Goal: Information Seeking & Learning: Stay updated

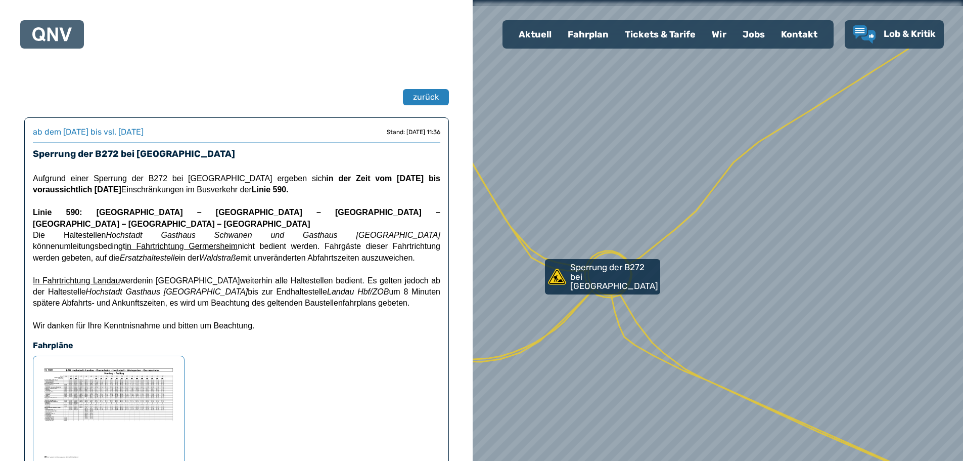
drag, startPoint x: 713, startPoint y: 246, endPoint x: 607, endPoint y: 324, distance: 131.6
click at [608, 326] on div at bounding box center [718, 230] width 588 height 553
click at [610, 282] on p "Sperrung der B272 bei [GEOGRAPHIC_DATA]" at bounding box center [613, 278] width 93 height 30
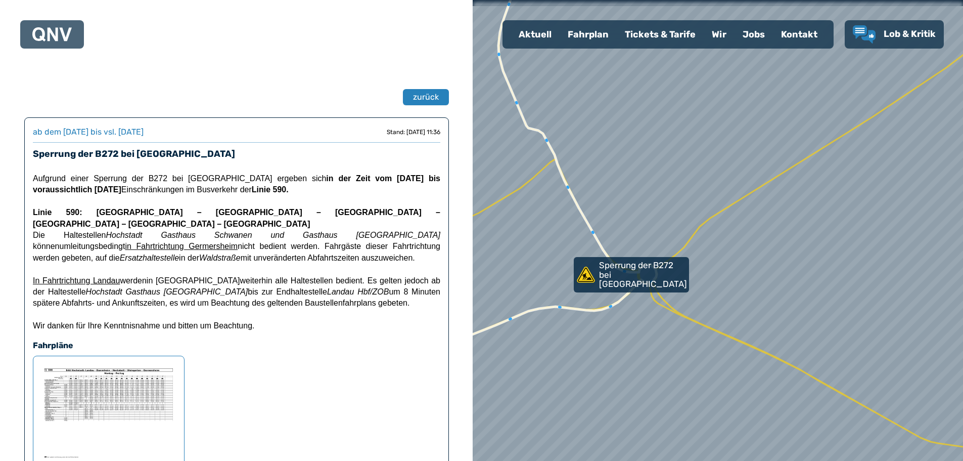
drag, startPoint x: 596, startPoint y: 341, endPoint x: 612, endPoint y: 334, distance: 17.2
click at [612, 334] on div at bounding box center [727, 229] width 588 height 553
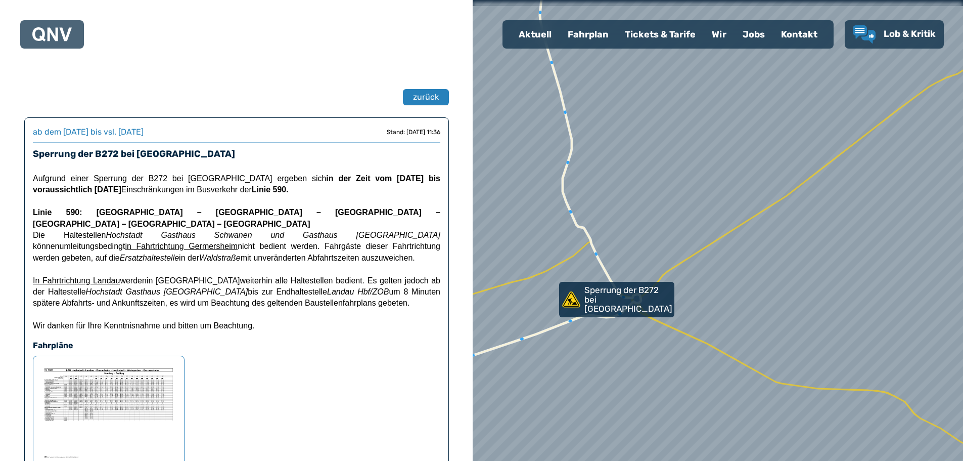
click at [592, 246] on icon at bounding box center [532, 163] width 217 height 418
drag, startPoint x: 592, startPoint y: 246, endPoint x: 589, endPoint y: 238, distance: 8.5
click at [589, 238] on icon at bounding box center [531, 159] width 217 height 418
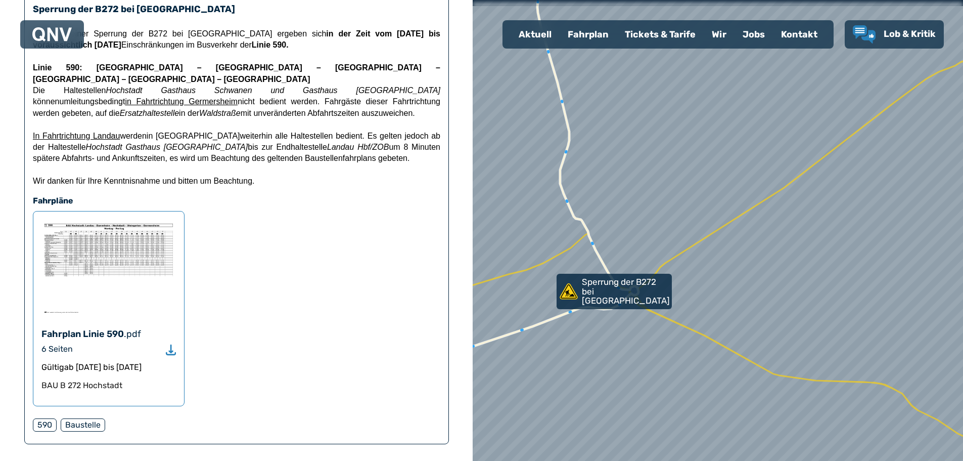
scroll to position [404, 0]
